Goal: Check status: Check status

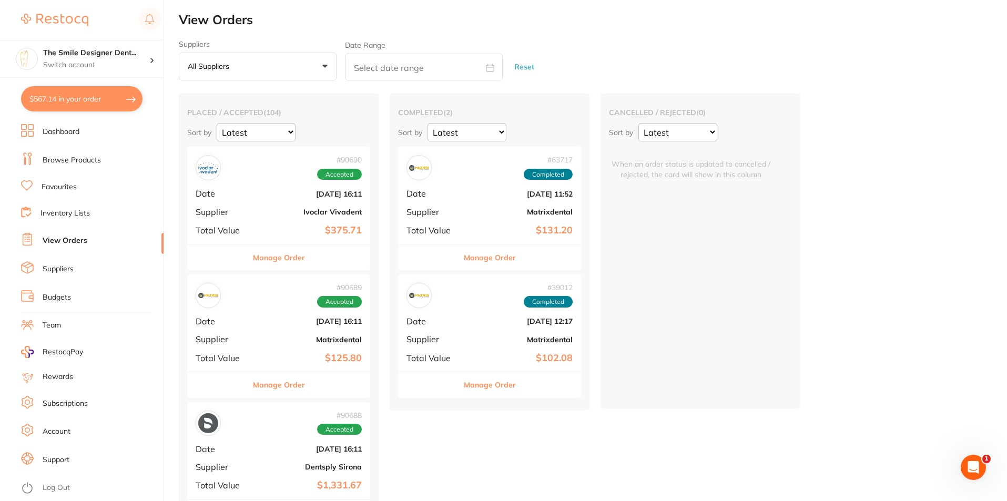
click at [106, 103] on button "$567.14 in your order" at bounding box center [82, 98] width 122 height 25
checkbox input "true"
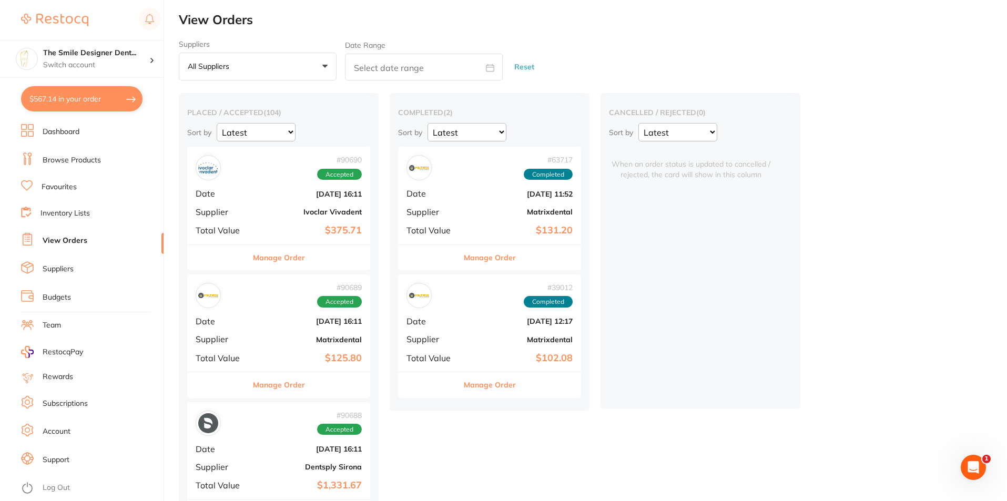
checkbox input "true"
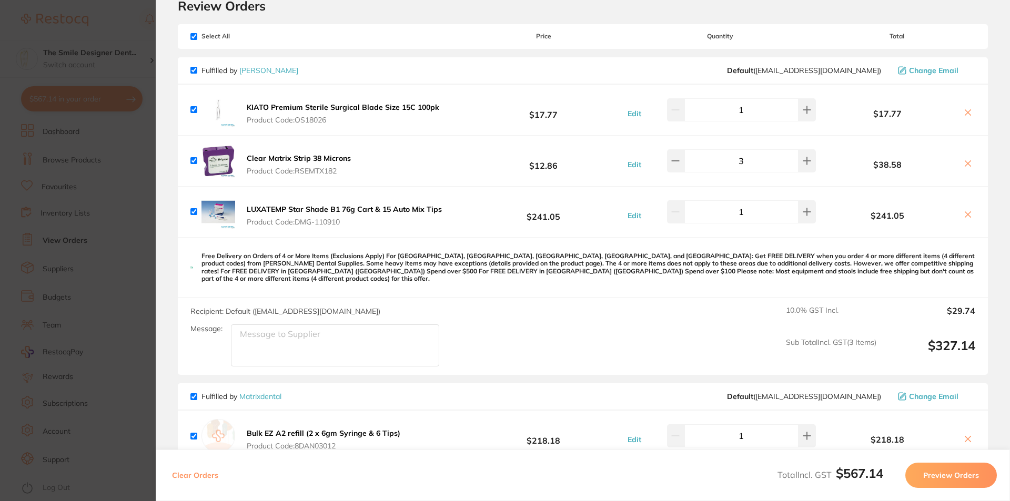
scroll to position [53, 0]
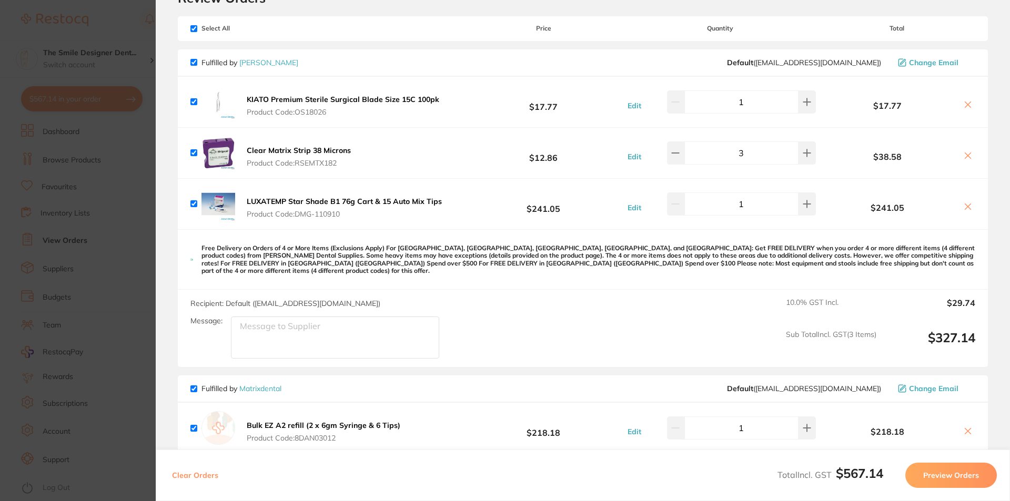
click at [966, 205] on icon at bounding box center [968, 207] width 8 height 8
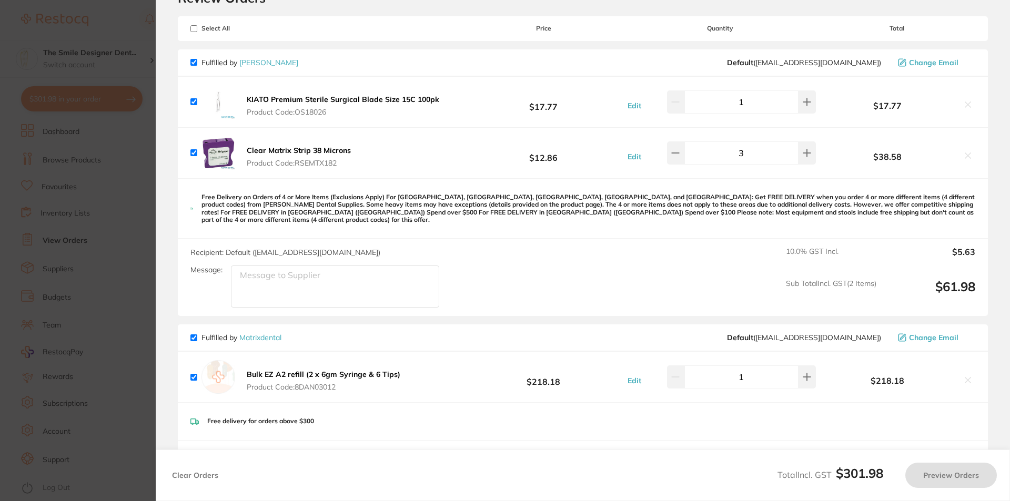
checkbox input "true"
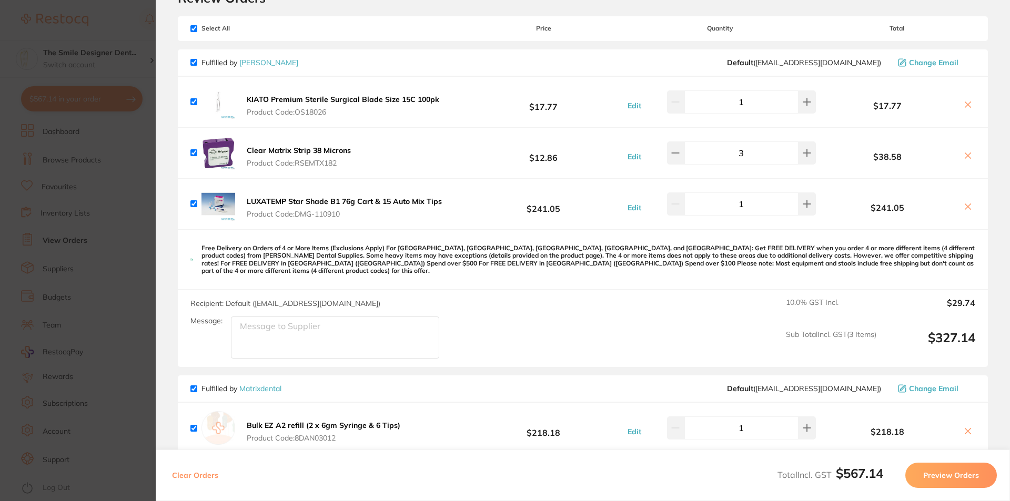
scroll to position [263, 0]
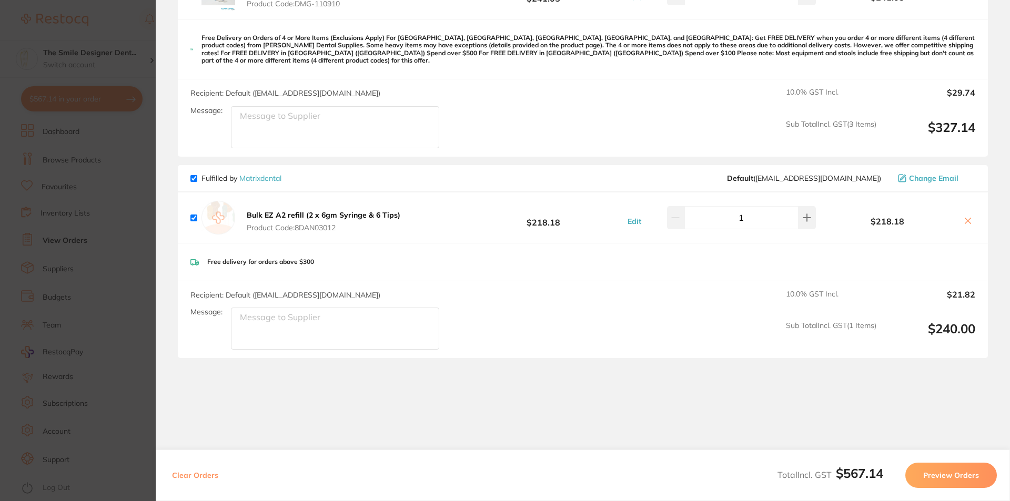
click at [122, 212] on section "Update RRP Set your pre negotiated price for this item. Item Agreed RRP (excl. …" at bounding box center [505, 250] width 1010 height 501
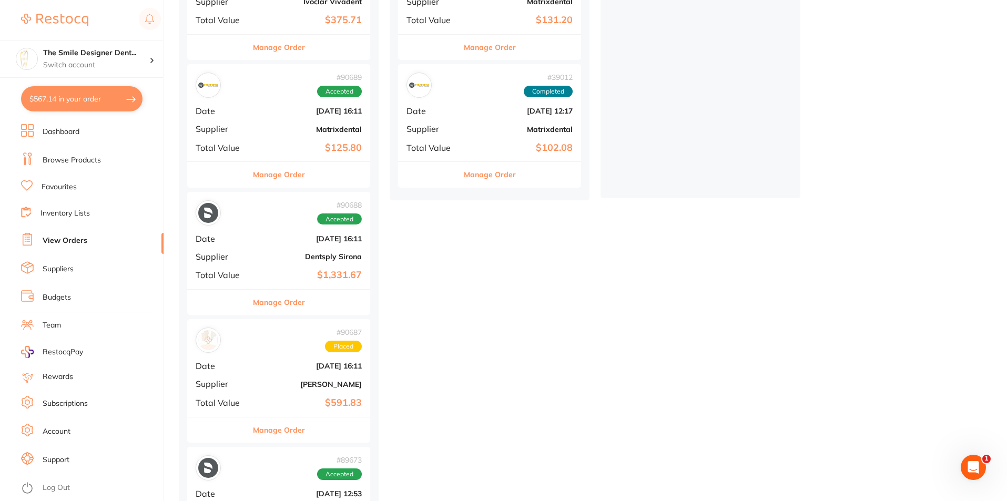
click at [69, 239] on link "View Orders" at bounding box center [65, 241] width 45 height 11
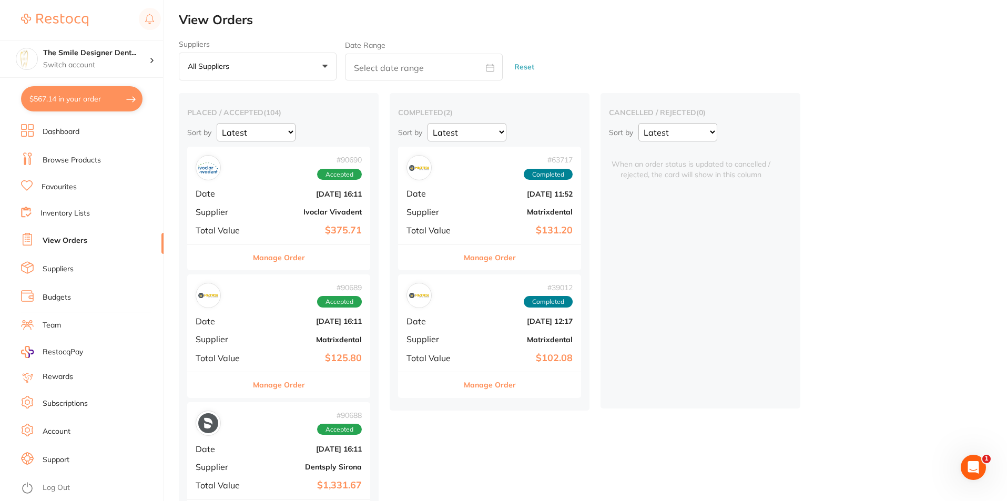
click at [464, 180] on div "# 63717 Completed" at bounding box center [490, 167] width 166 height 25
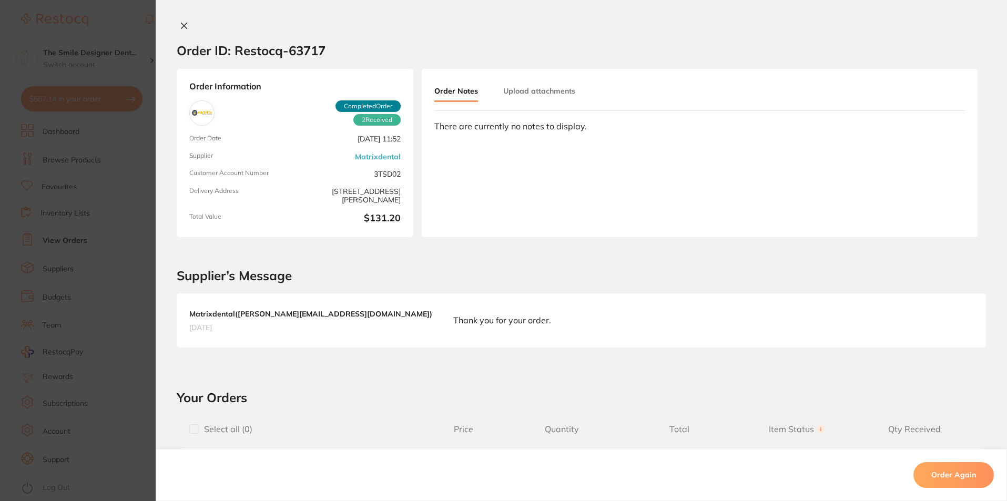
click at [177, 33] on div "Order ID: Restocq- 63717" at bounding box center [251, 50] width 149 height 37
click at [177, 29] on button at bounding box center [184, 26] width 15 height 11
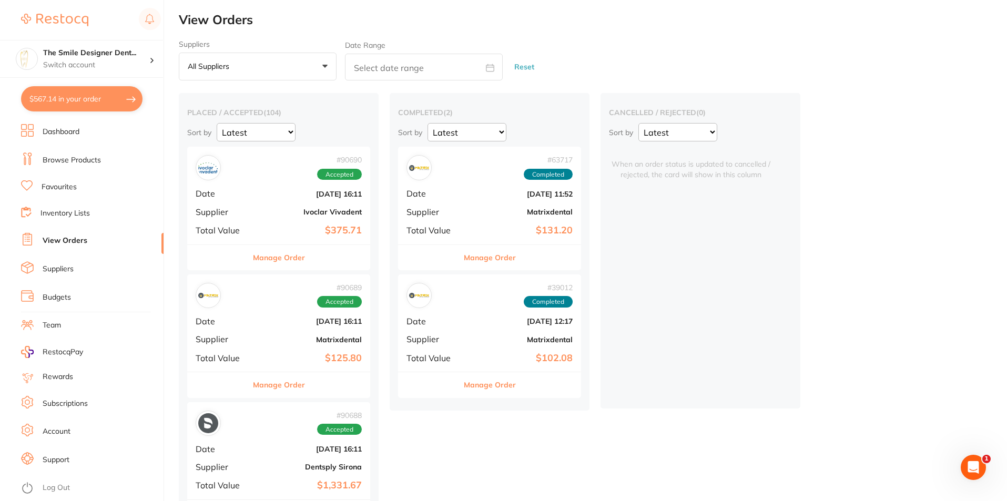
click at [281, 299] on div "# 90689 Accepted" at bounding box center [279, 295] width 166 height 25
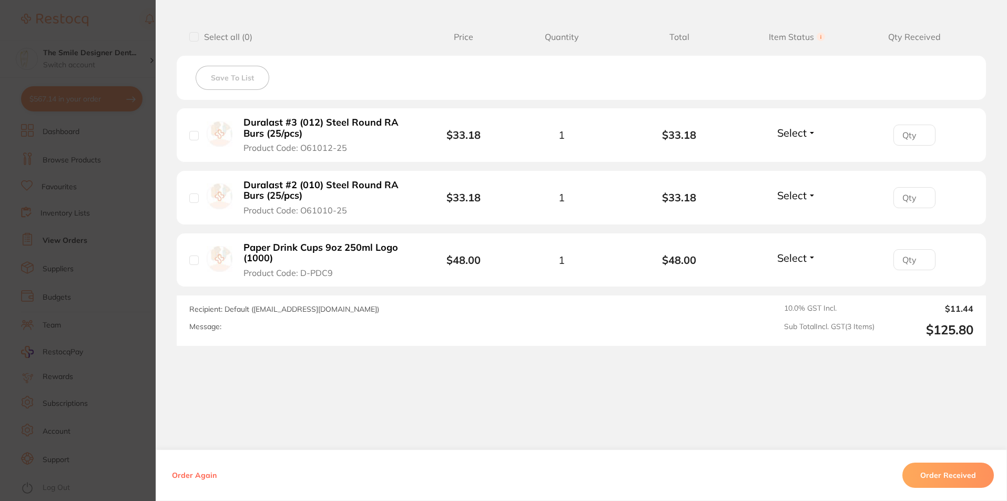
scroll to position [394, 0]
click at [88, 282] on section "Order ID: Restocq- 90689 Order Information Accepted Order Order Date [DATE] 16:…" at bounding box center [503, 250] width 1007 height 501
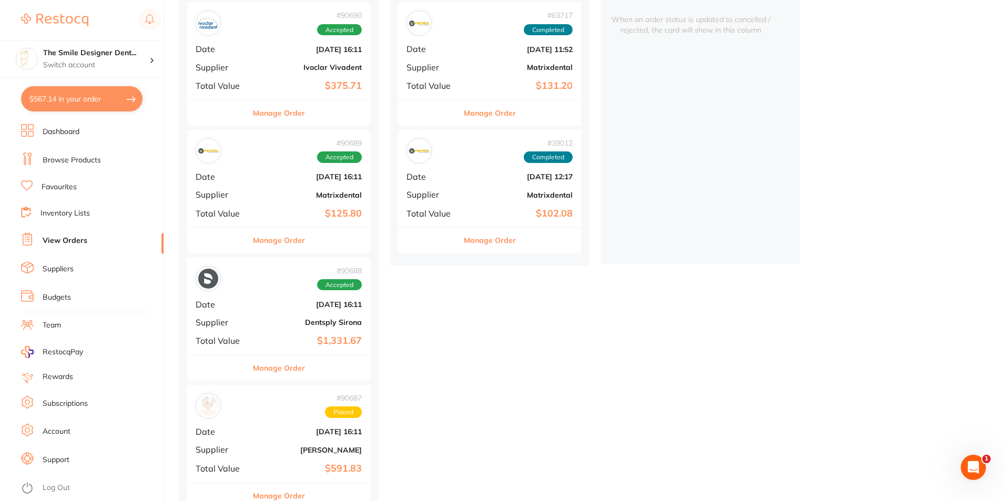
scroll to position [158, 0]
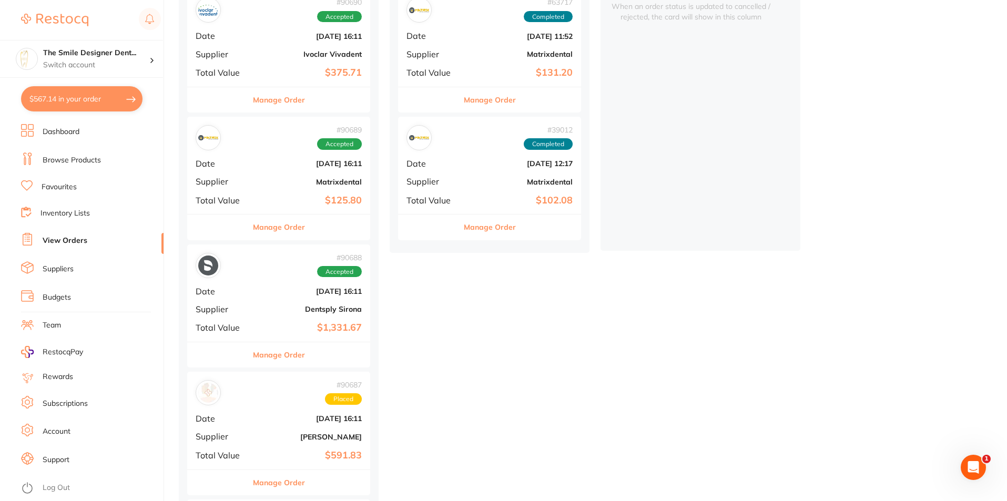
click at [290, 304] on div "# 90688 Accepted Date [DATE] 16:11 Supplier Dentsply Sirona Total Value $1,331.…" at bounding box center [278, 293] width 183 height 97
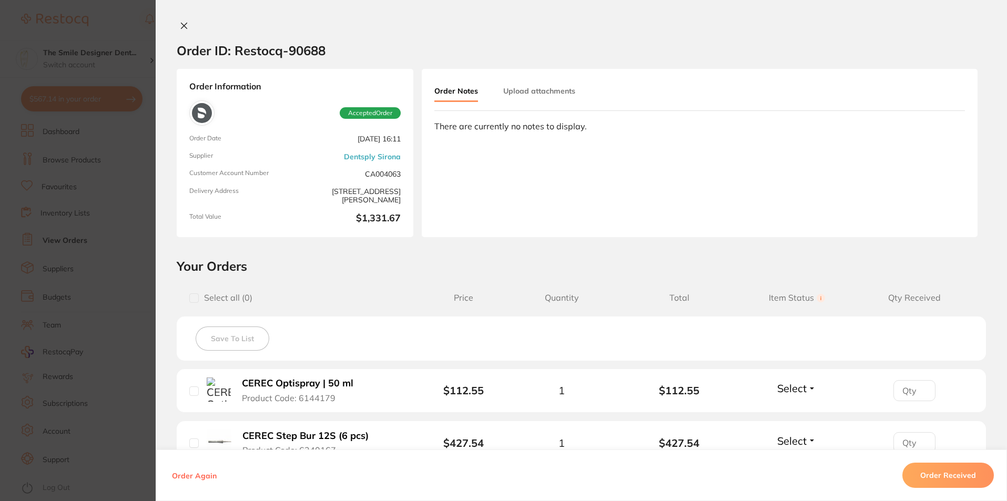
scroll to position [316, 0]
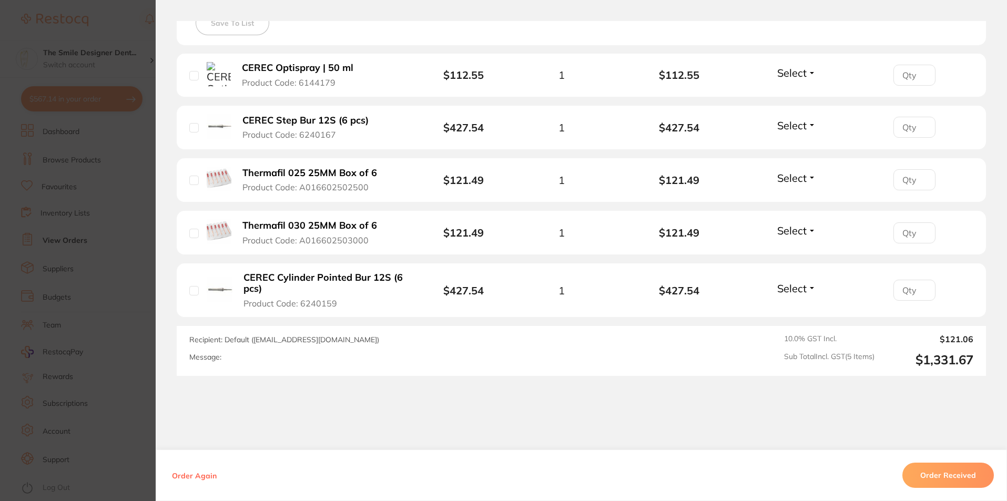
click at [47, 289] on section "Order ID: Restocq- 90688 Order Information Accepted Order Order Date [DATE] 16:…" at bounding box center [503, 250] width 1007 height 501
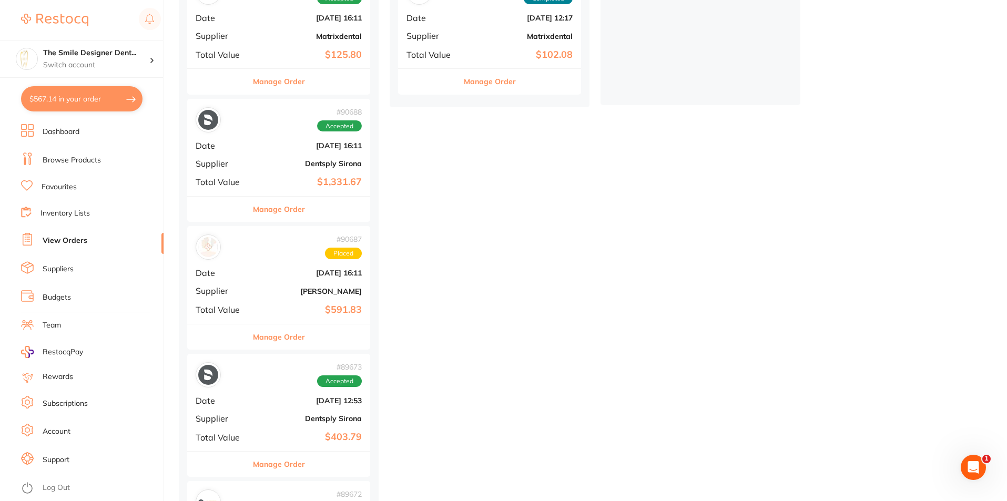
scroll to position [316, 0]
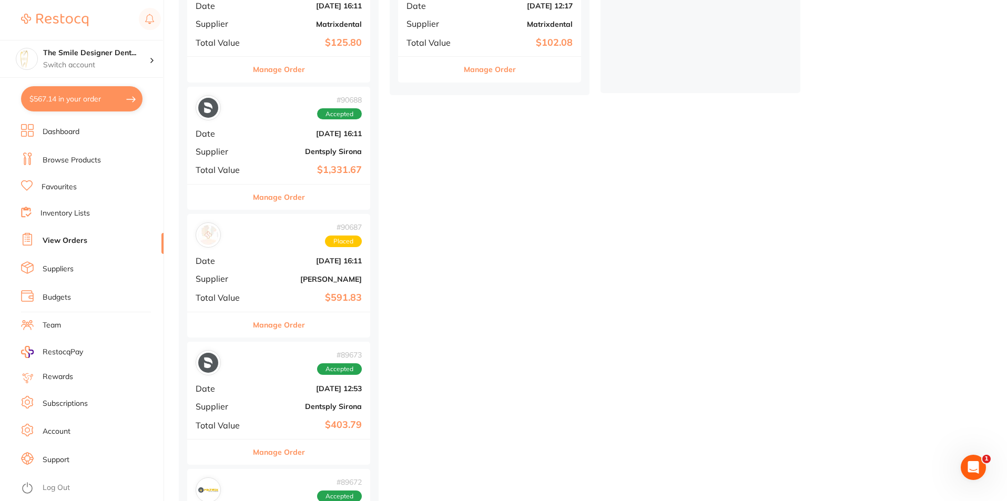
click at [246, 250] on div "# 90687 Placed Date [DATE] 16:11 Supplier [PERSON_NAME] Total Value $591.83" at bounding box center [278, 262] width 183 height 97
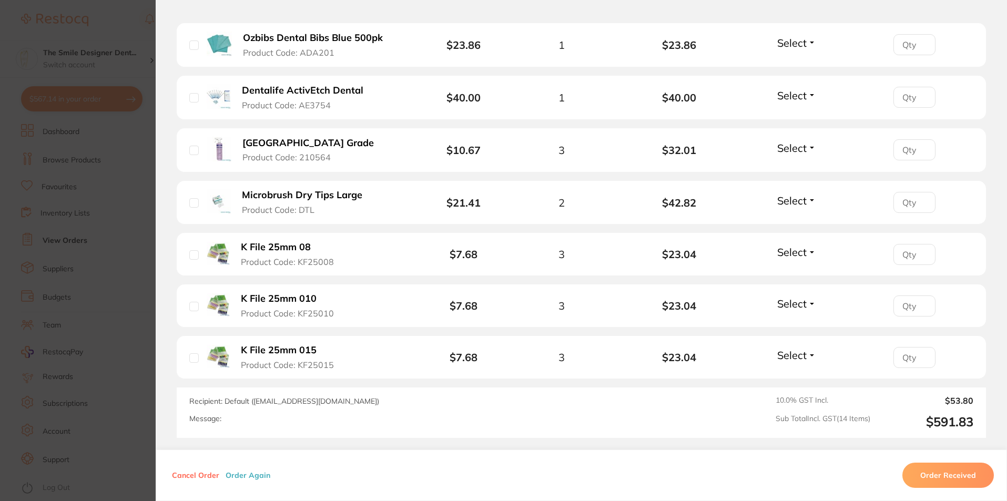
scroll to position [789, 0]
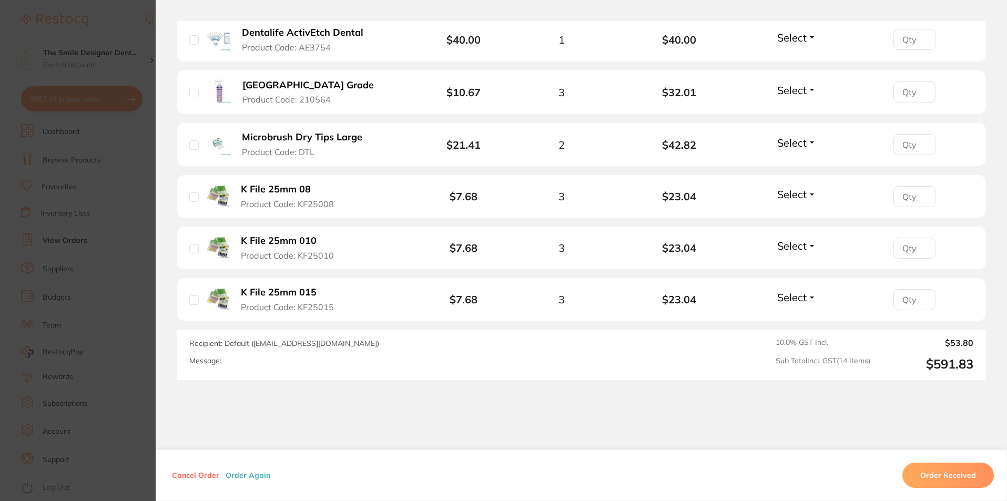
click at [134, 257] on section "Order ID: Restocq- 90687 Order Information Placed Order Order Date [DATE] 16:11…" at bounding box center [503, 250] width 1007 height 501
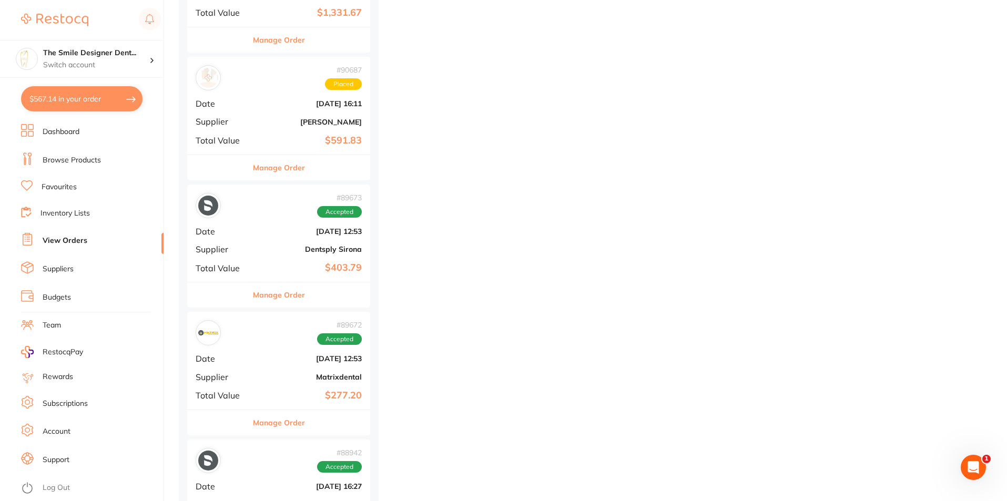
scroll to position [473, 0]
click at [274, 255] on div "# 89673 Accepted Date [DATE] 12:53 Supplier Dentsply Sirona Total Value $403.79" at bounding box center [278, 232] width 183 height 97
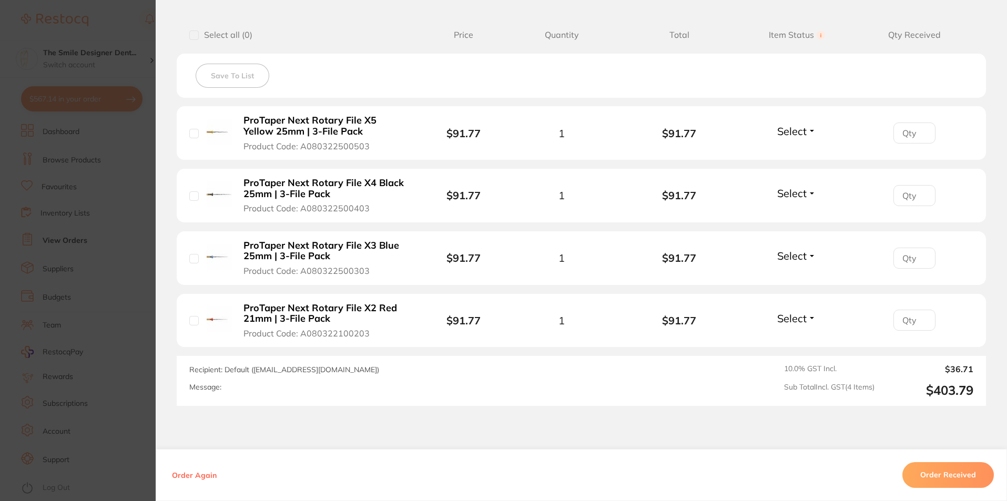
click at [117, 276] on section "Order ID: Restocq- 89673 Order Information Accepted Order Order Date [DATE] 12:…" at bounding box center [503, 250] width 1007 height 501
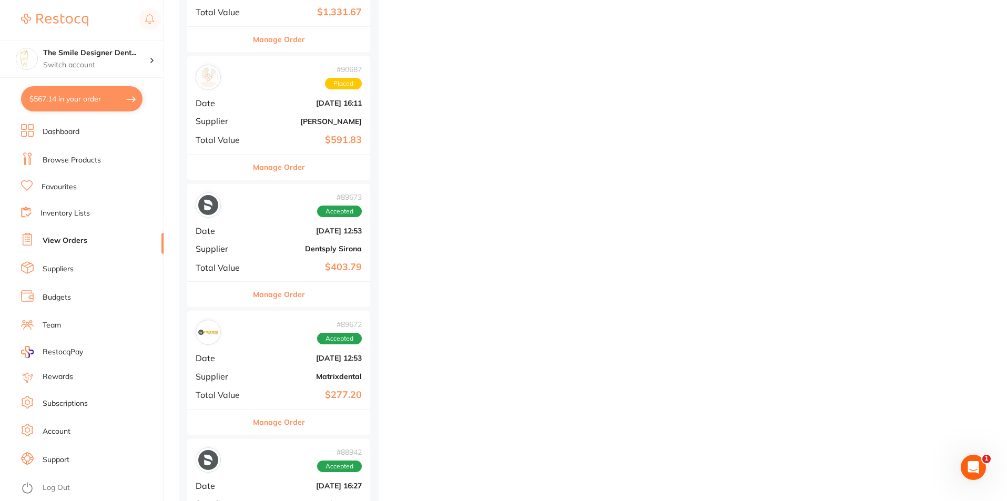
click at [277, 332] on div "# 89672 Accepted" at bounding box center [279, 332] width 166 height 25
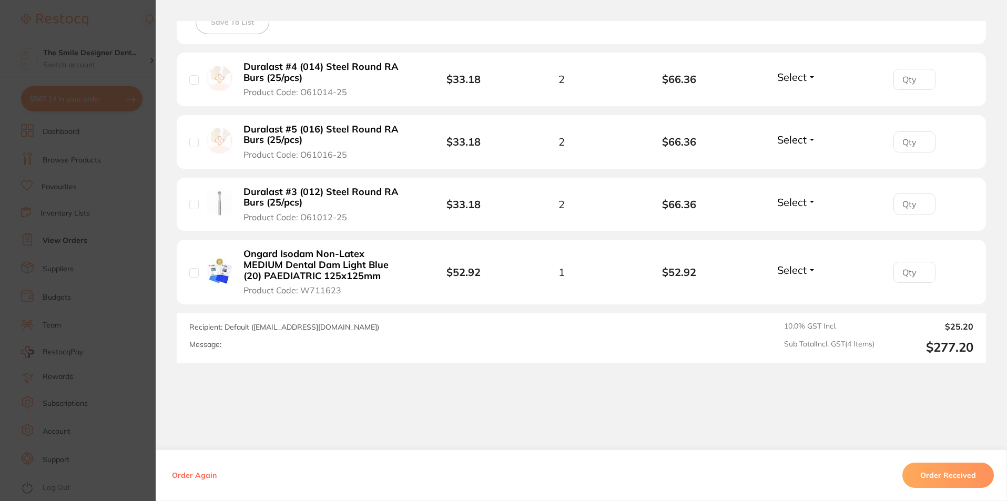
scroll to position [467, 0]
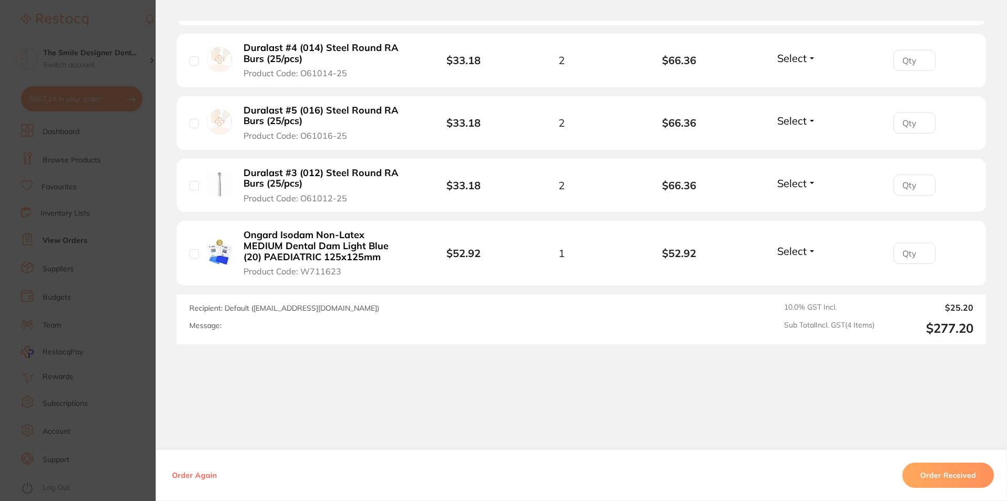
click at [62, 267] on section "Order ID: Restocq- 89672 Order Information Accepted Order Order Date [DATE] 12:…" at bounding box center [503, 250] width 1007 height 501
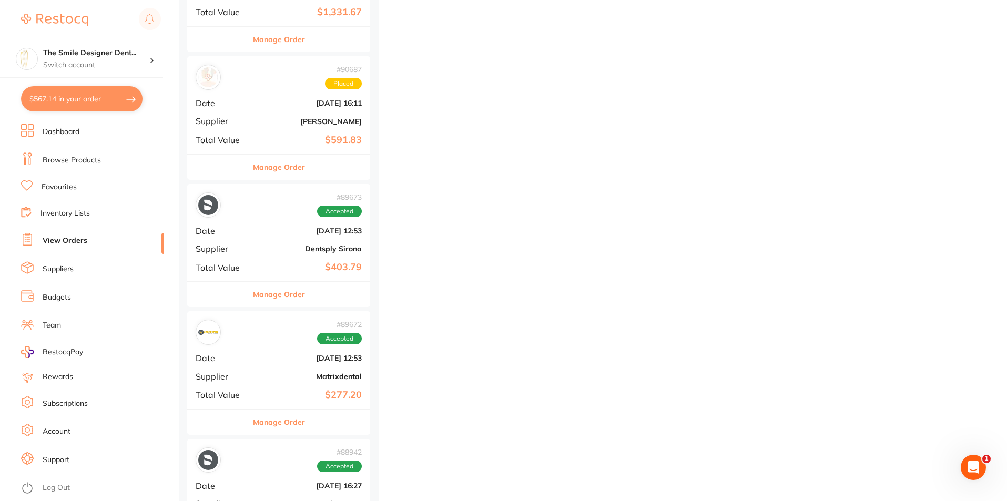
click at [255, 256] on div "# 89673 Accepted Date [DATE] 12:53 Supplier Dentsply Sirona Total Value $403.79" at bounding box center [278, 232] width 183 height 97
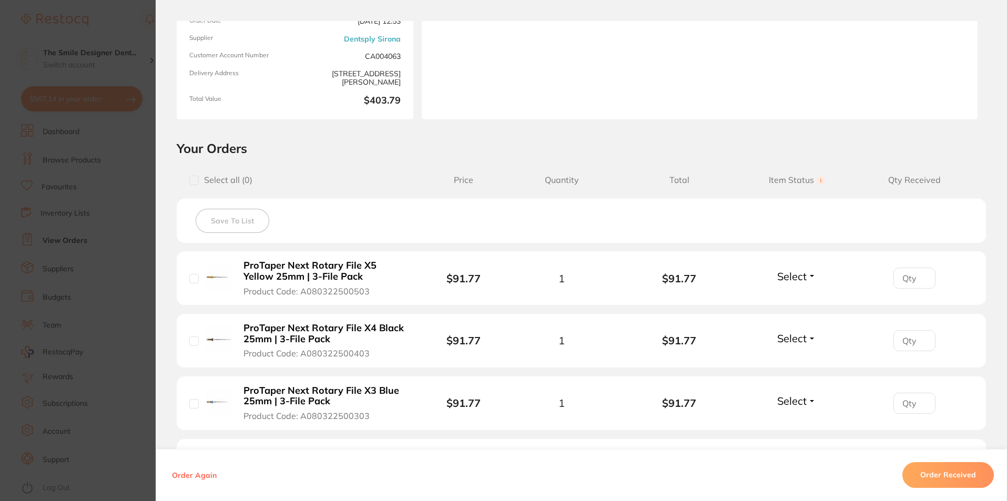
scroll to position [316, 0]
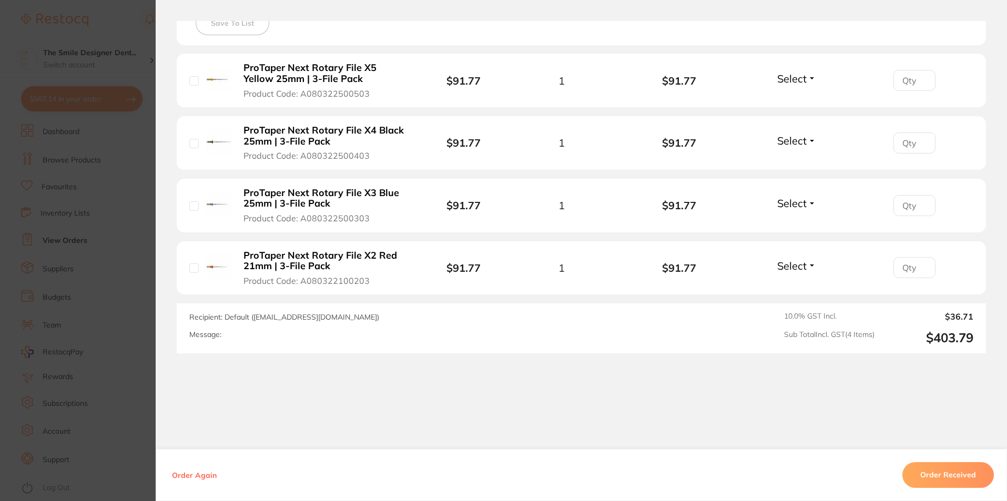
click at [65, 265] on section "Order ID: Restocq- 89673 Order Information Accepted Order Order Date [DATE] 12:…" at bounding box center [503, 250] width 1007 height 501
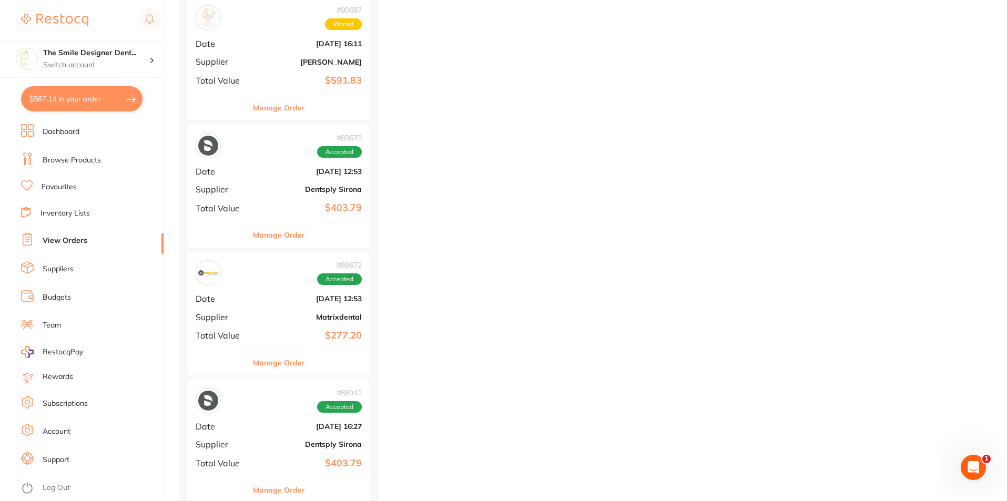
scroll to position [579, 0]
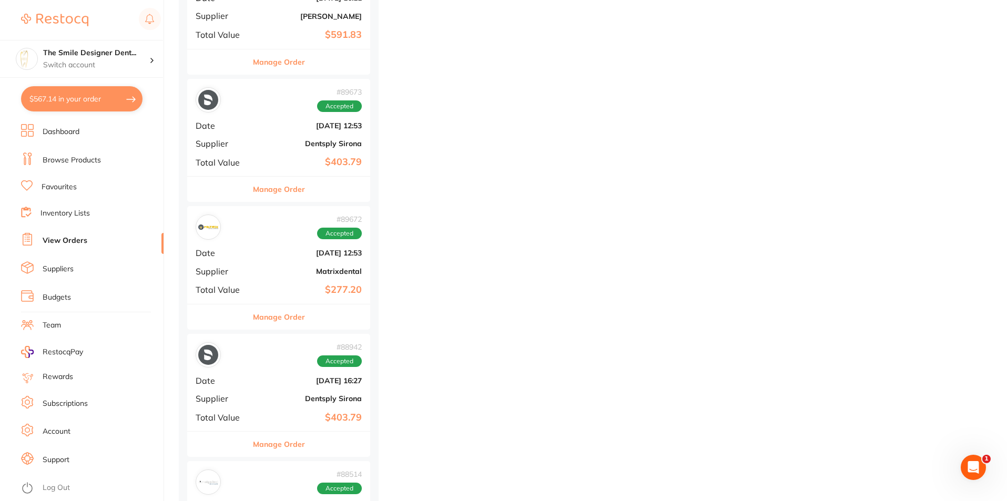
click at [252, 354] on div "# 88942 Accepted" at bounding box center [279, 354] width 166 height 25
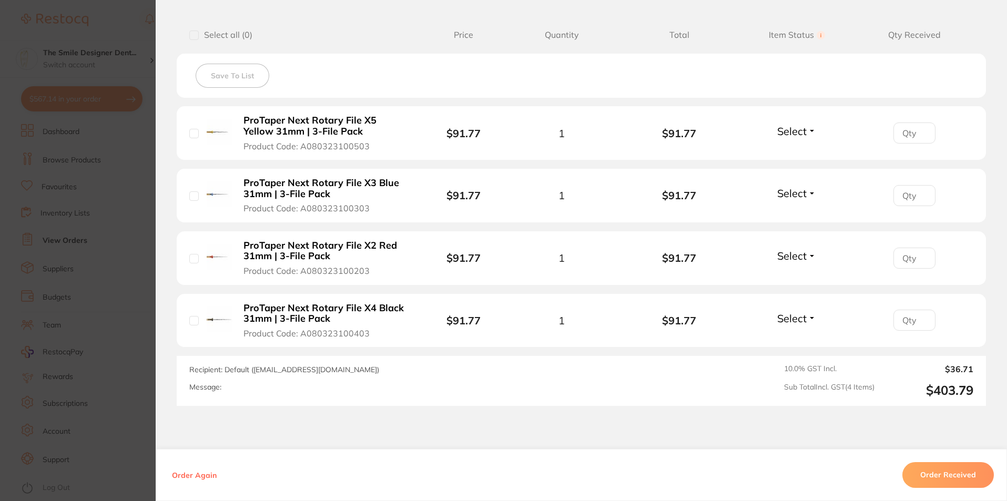
click at [88, 277] on section "Order ID: Restocq- 88942 Order Information Accepted Order Order Date [DATE] 16:…" at bounding box center [503, 250] width 1007 height 501
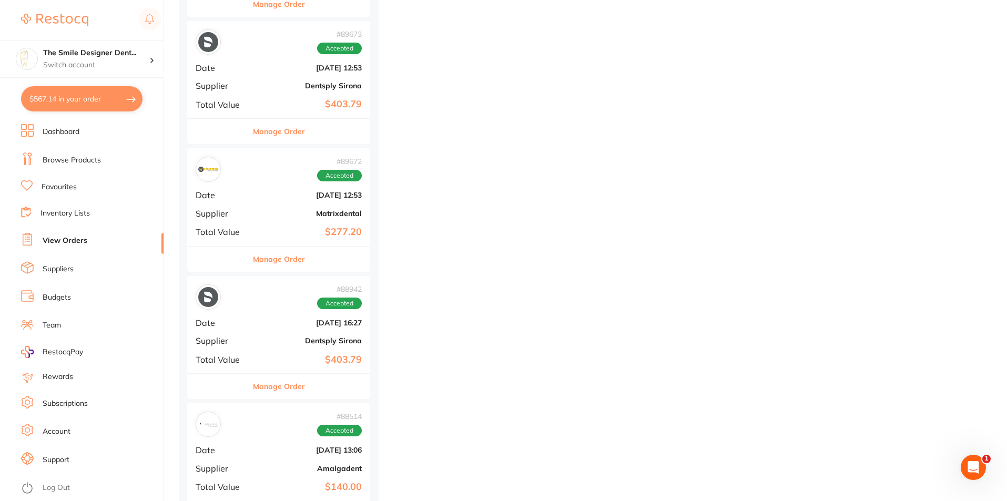
scroll to position [894, 0]
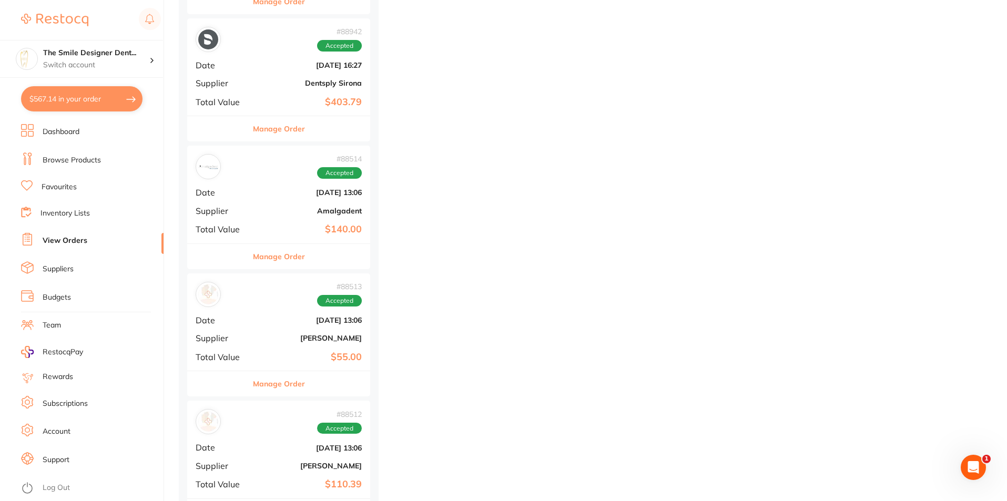
click at [271, 230] on b "$140.00" at bounding box center [309, 229] width 105 height 11
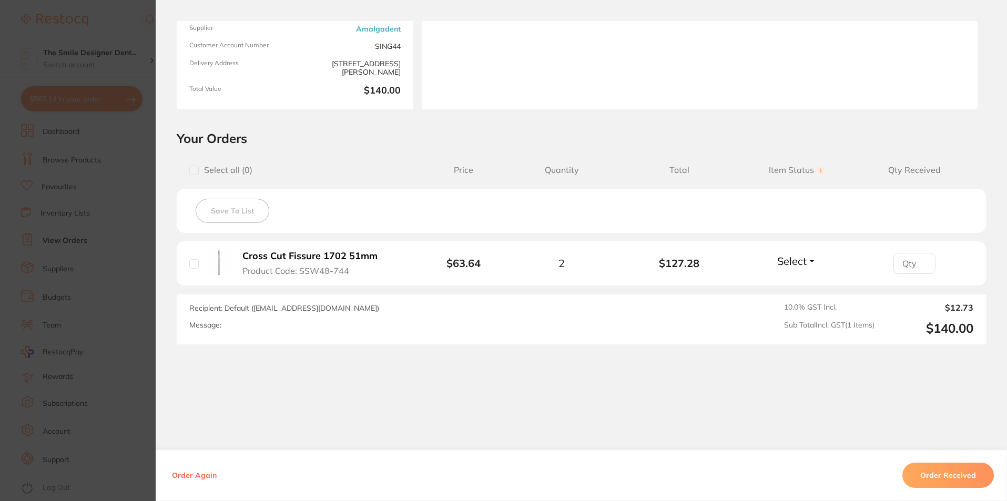
click at [156, 222] on section "Your Orders Select all ( 0 ) Price Quantity Total Item Status You can use this …" at bounding box center [582, 237] width 852 height 214
click at [119, 227] on section "Order ID: Restocq- 88514 Order Information Accepted Order Order Date [DATE] 13:…" at bounding box center [503, 250] width 1007 height 501
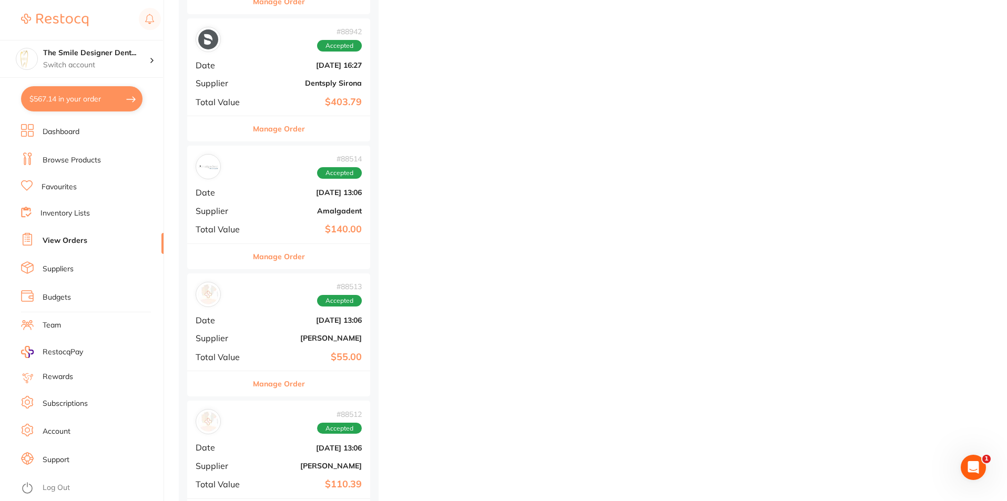
click at [261, 322] on b "[DATE] 13:06" at bounding box center [309, 320] width 105 height 8
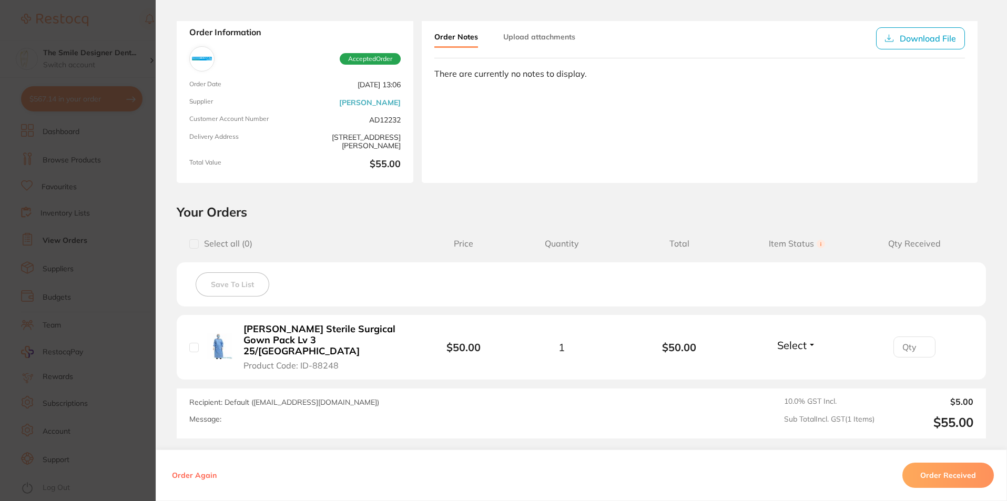
scroll to position [137, 0]
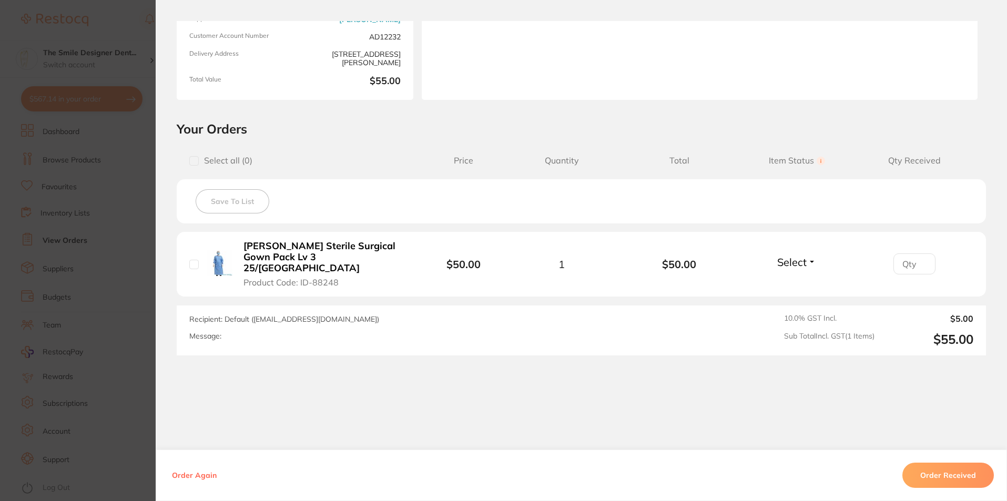
click at [85, 345] on section "Order ID: Restocq- 88513 Order Information Accepted Order Order Date [DATE] 13:…" at bounding box center [503, 250] width 1007 height 501
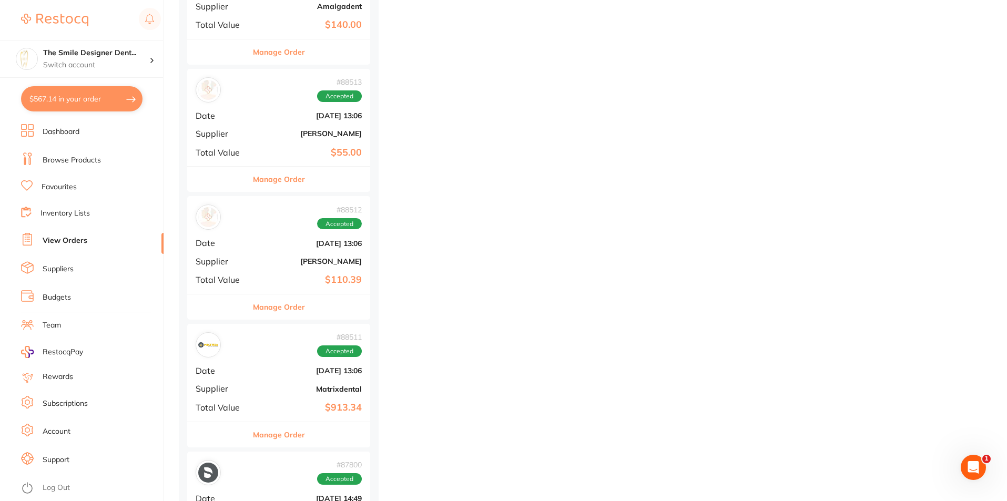
scroll to position [1315, 0]
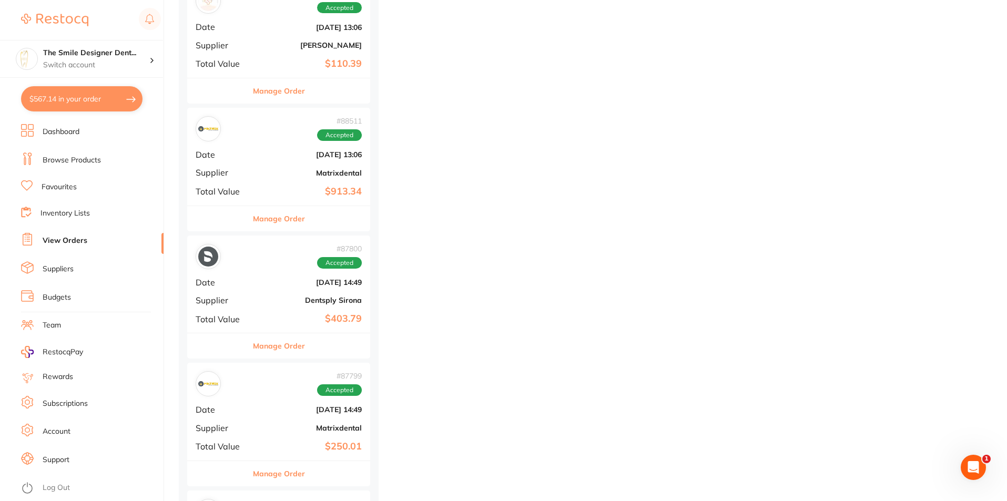
click at [297, 325] on b "$403.79" at bounding box center [309, 319] width 105 height 11
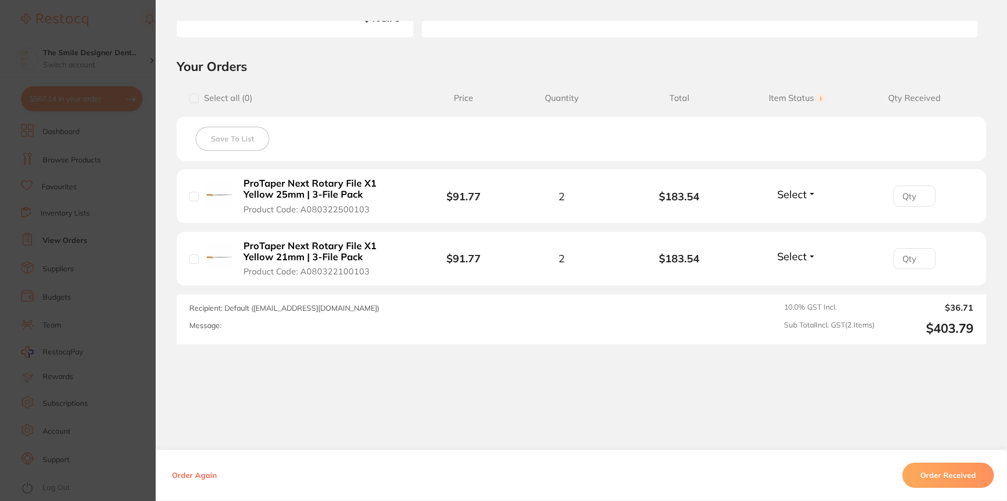
click at [51, 290] on section "Order ID: Restocq- 87800 Order Information Accepted Order Order Date [DATE] 14:…" at bounding box center [503, 250] width 1007 height 501
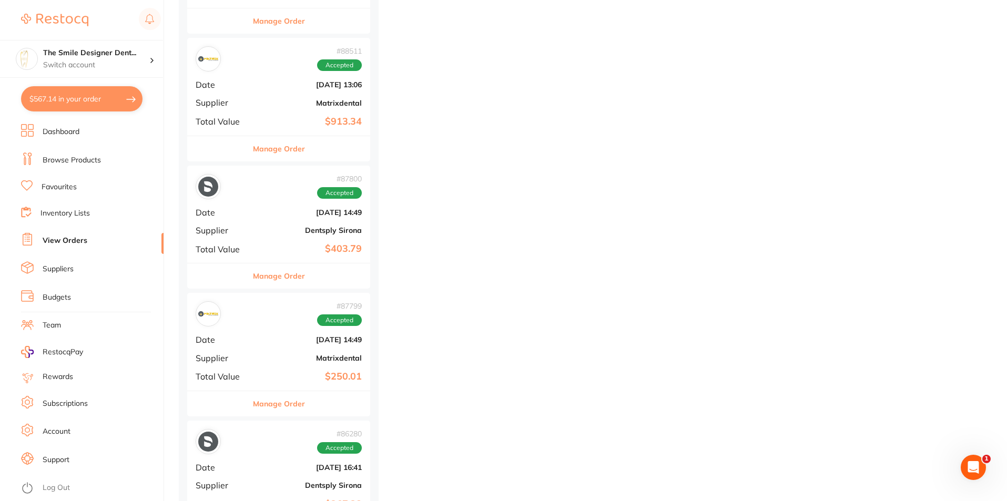
scroll to position [1525, 0]
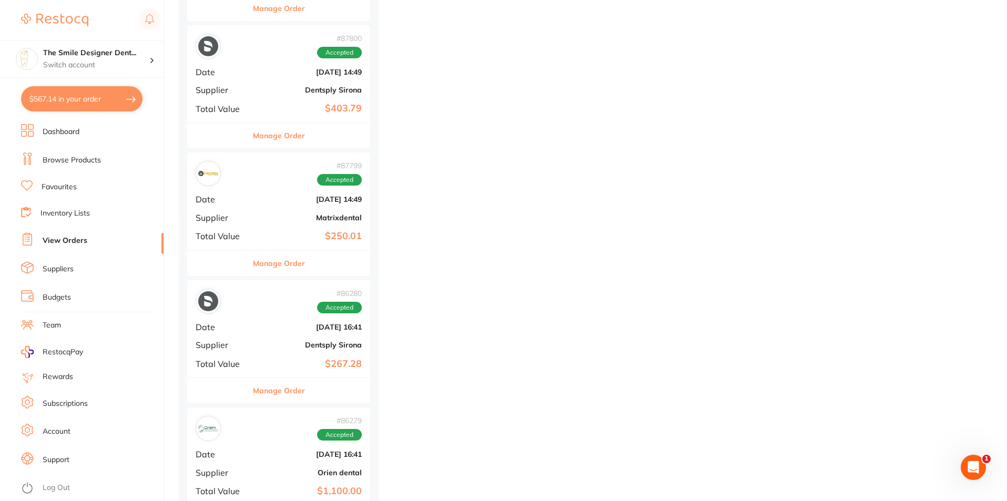
click at [271, 312] on div "# 86280 Accepted" at bounding box center [279, 301] width 166 height 25
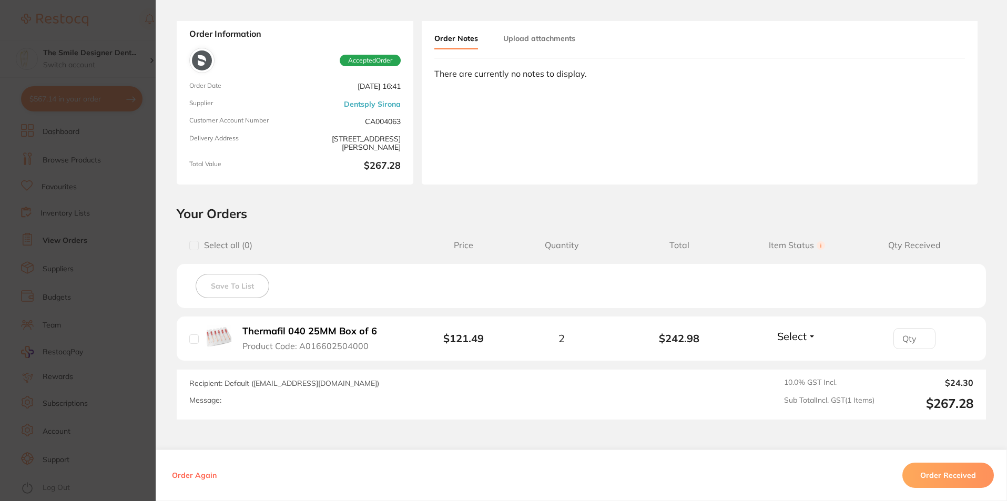
click at [118, 318] on section "Order ID: Restocq- 86280 Order Information Accepted Order Order Date [DATE] 16:…" at bounding box center [503, 250] width 1007 height 501
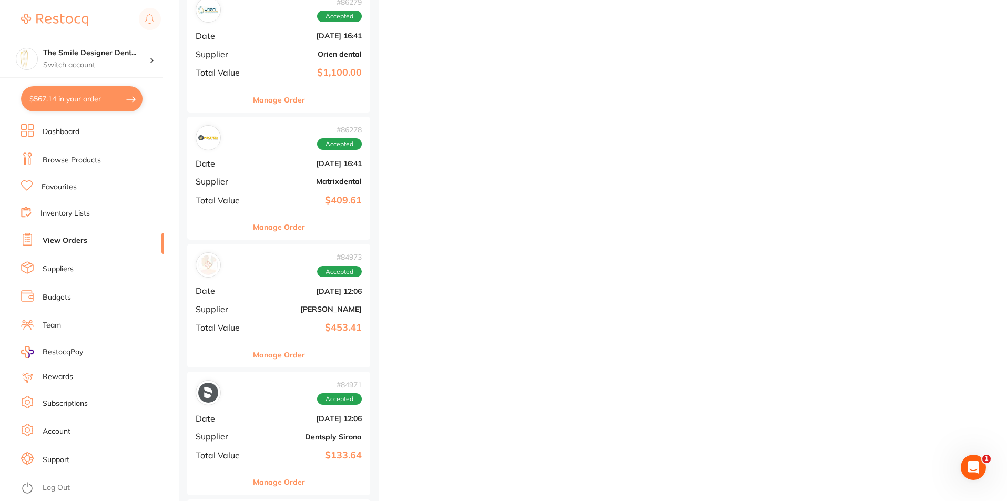
scroll to position [1946, 0]
click at [252, 383] on div "# 84971 Accepted" at bounding box center [279, 390] width 166 height 25
